Goal: Obtain resource: Download file/media

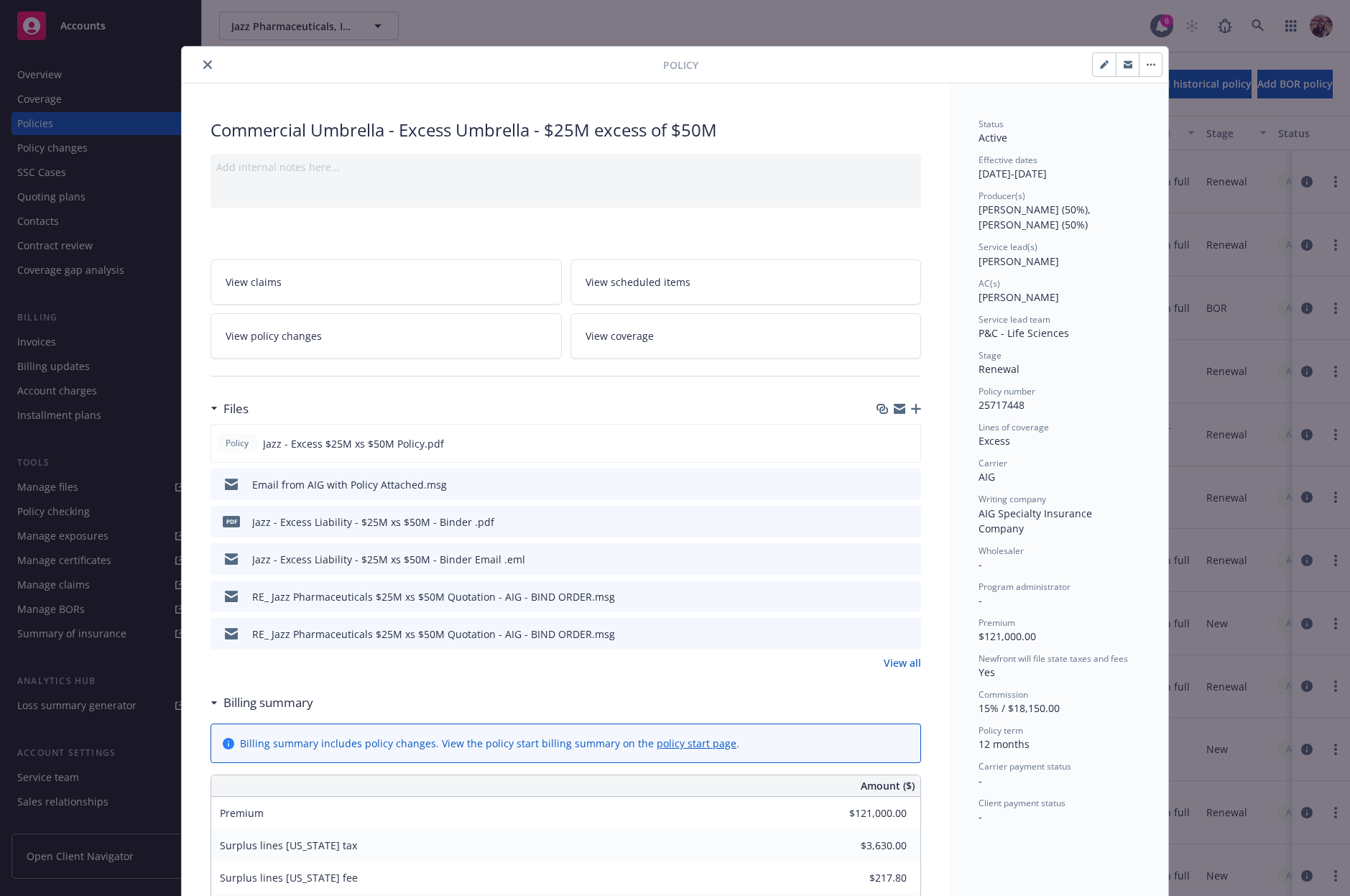
click at [204, 77] on div "Policy" at bounding box center [675, 65] width 986 height 37
click at [204, 72] on div "Policy" at bounding box center [675, 65] width 986 height 37
click at [206, 62] on button "close" at bounding box center [208, 65] width 17 height 17
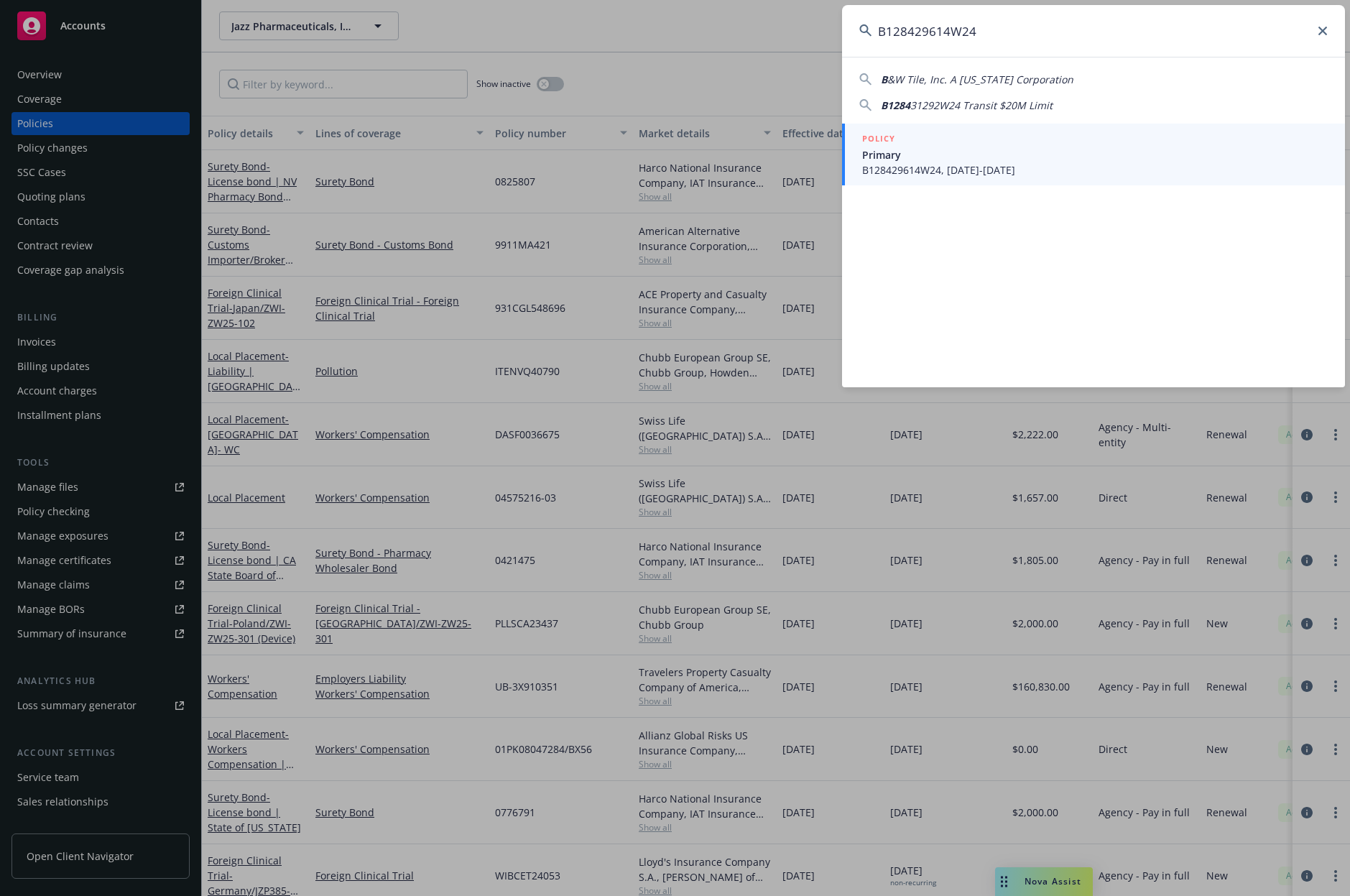
type input "B128429614W24"
click at [945, 177] on link "POLICY Primary B128429614W24, [DATE]-[DATE]" at bounding box center [1093, 154] width 503 height 62
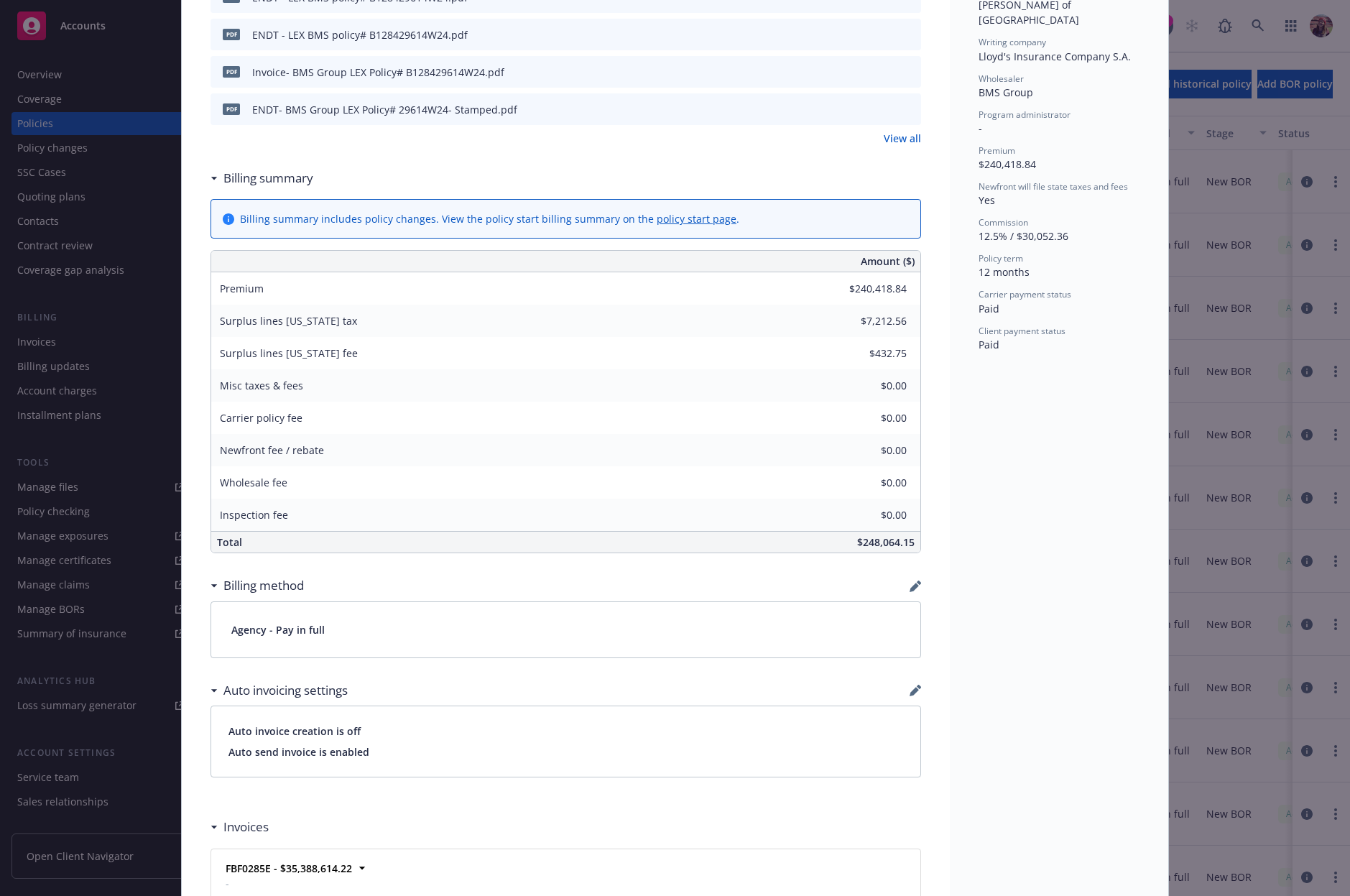
scroll to position [652, 0]
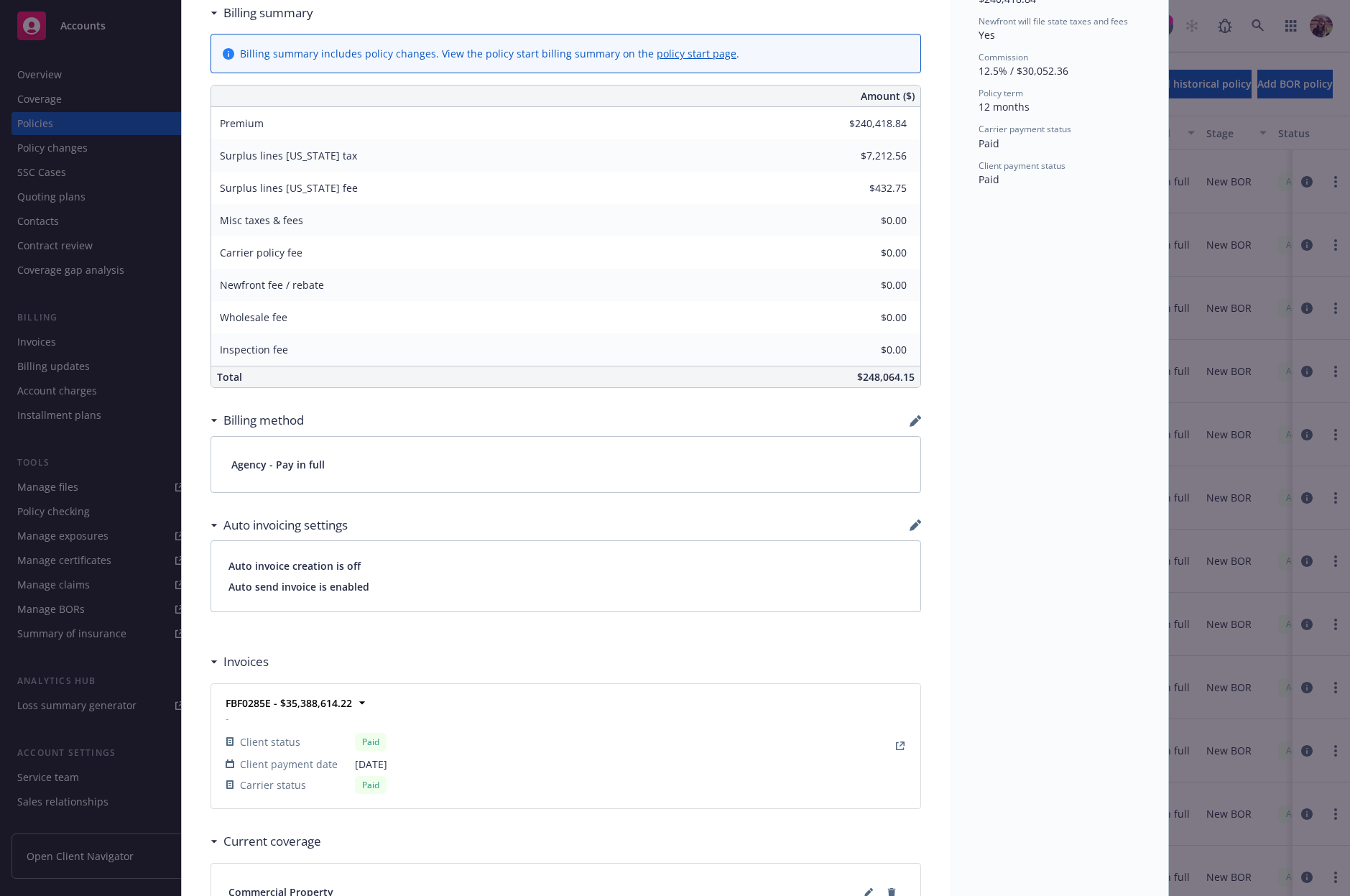
click at [905, 741] on div at bounding box center [900, 745] width 23 height 23
click at [897, 746] on icon "View Invoice" at bounding box center [900, 745] width 9 height 9
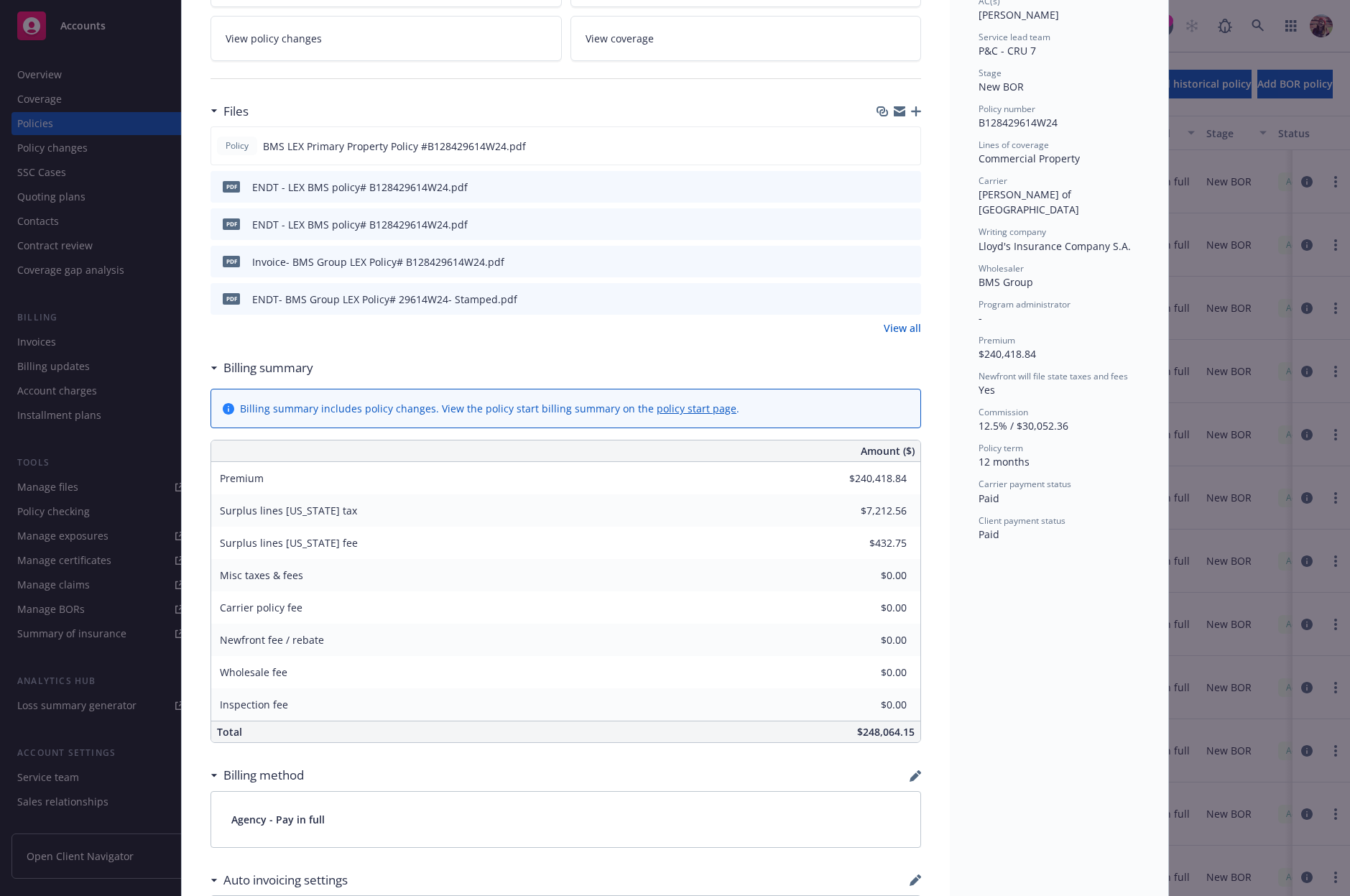
scroll to position [0, 0]
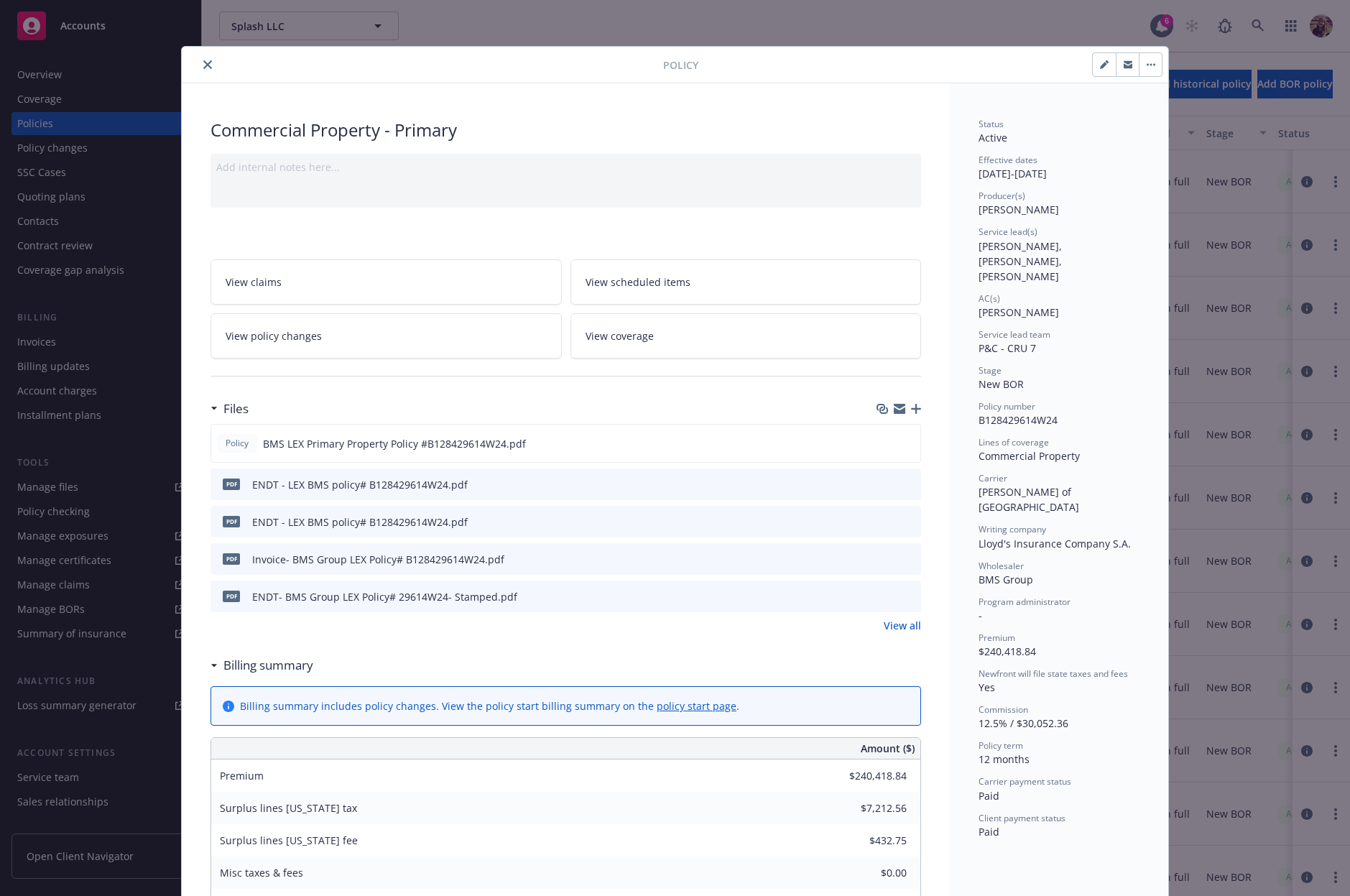
click at [212, 66] on div at bounding box center [425, 65] width 475 height 17
click at [204, 66] on icon "close" at bounding box center [208, 64] width 9 height 9
click at [813, 80] on div "Policy" at bounding box center [675, 65] width 986 height 37
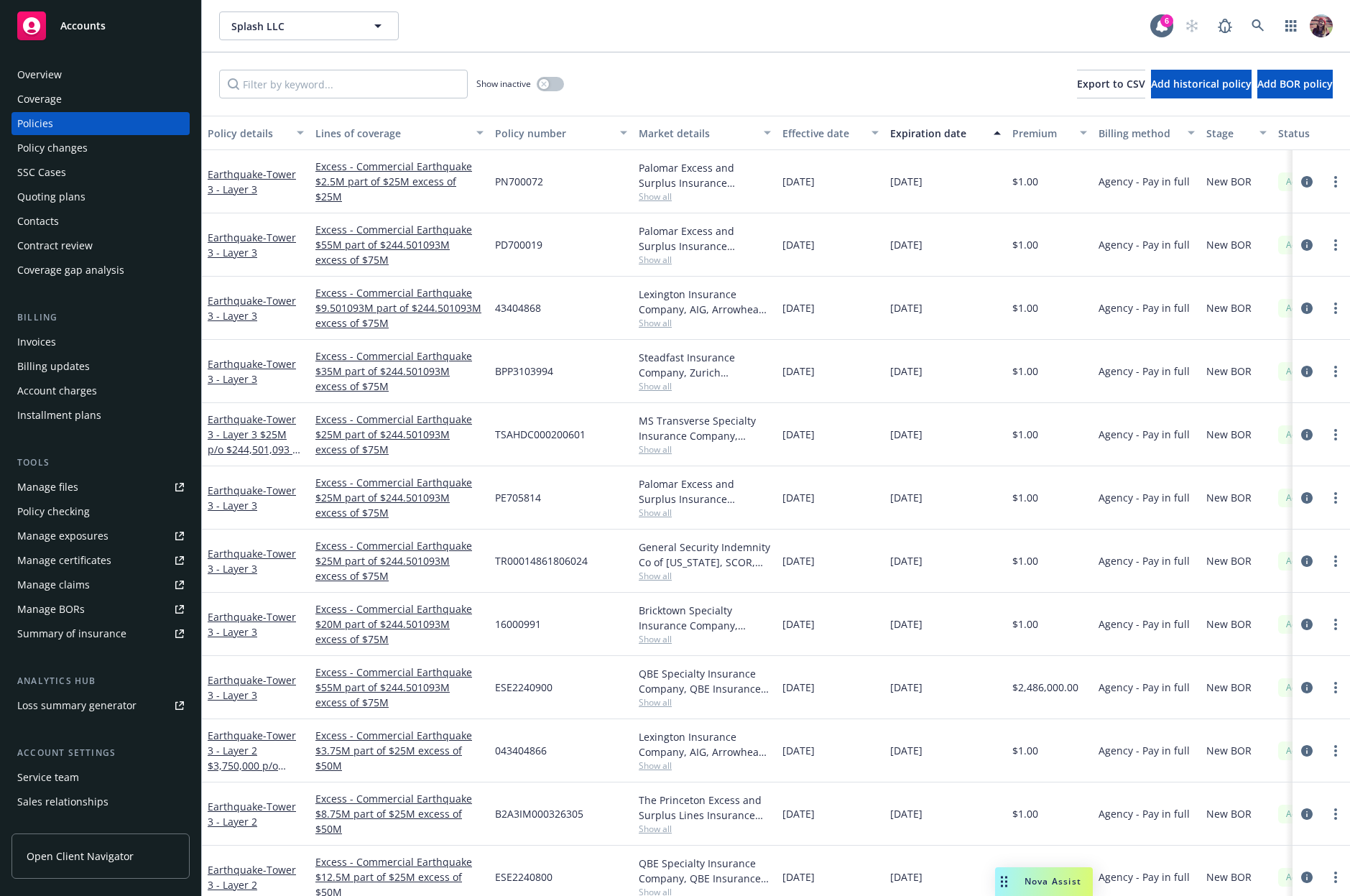
click at [810, 48] on div "Splash LLC Splash LLC 6" at bounding box center [776, 26] width 1148 height 52
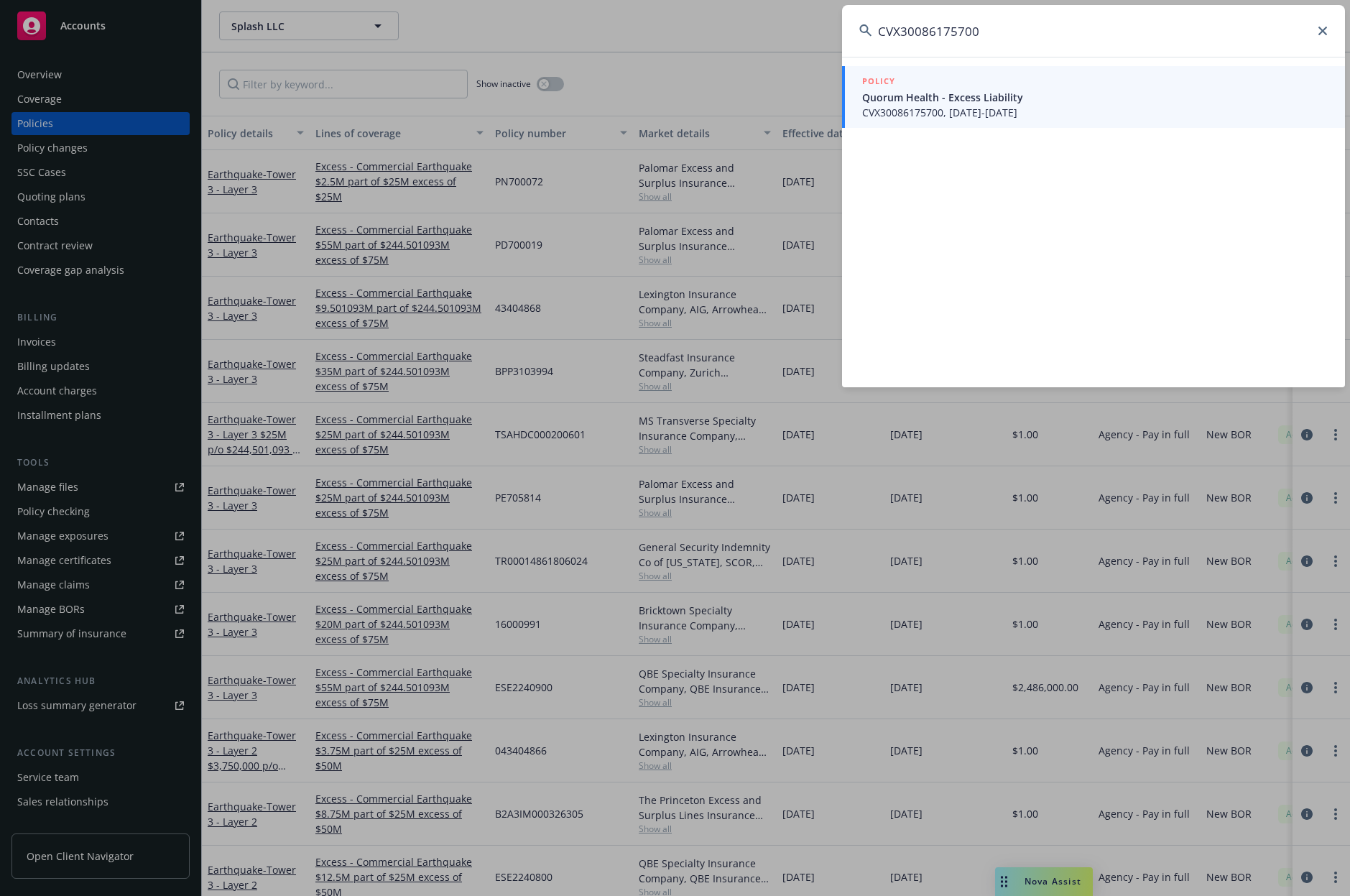
type input "CVX30086175700"
click at [922, 91] on span "Quorum Health - Excess Liability" at bounding box center [1095, 97] width 466 height 15
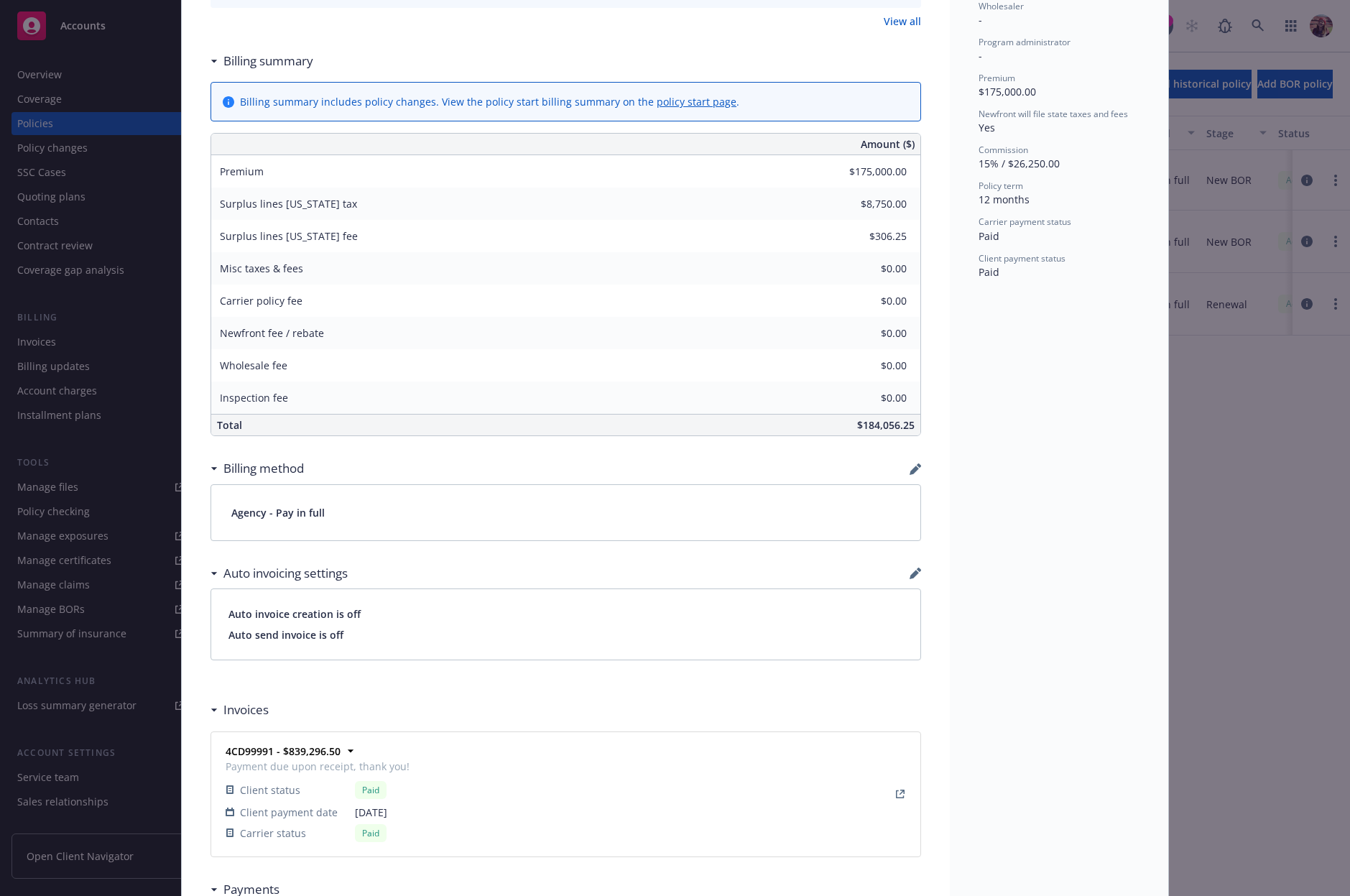
scroll to position [760, 0]
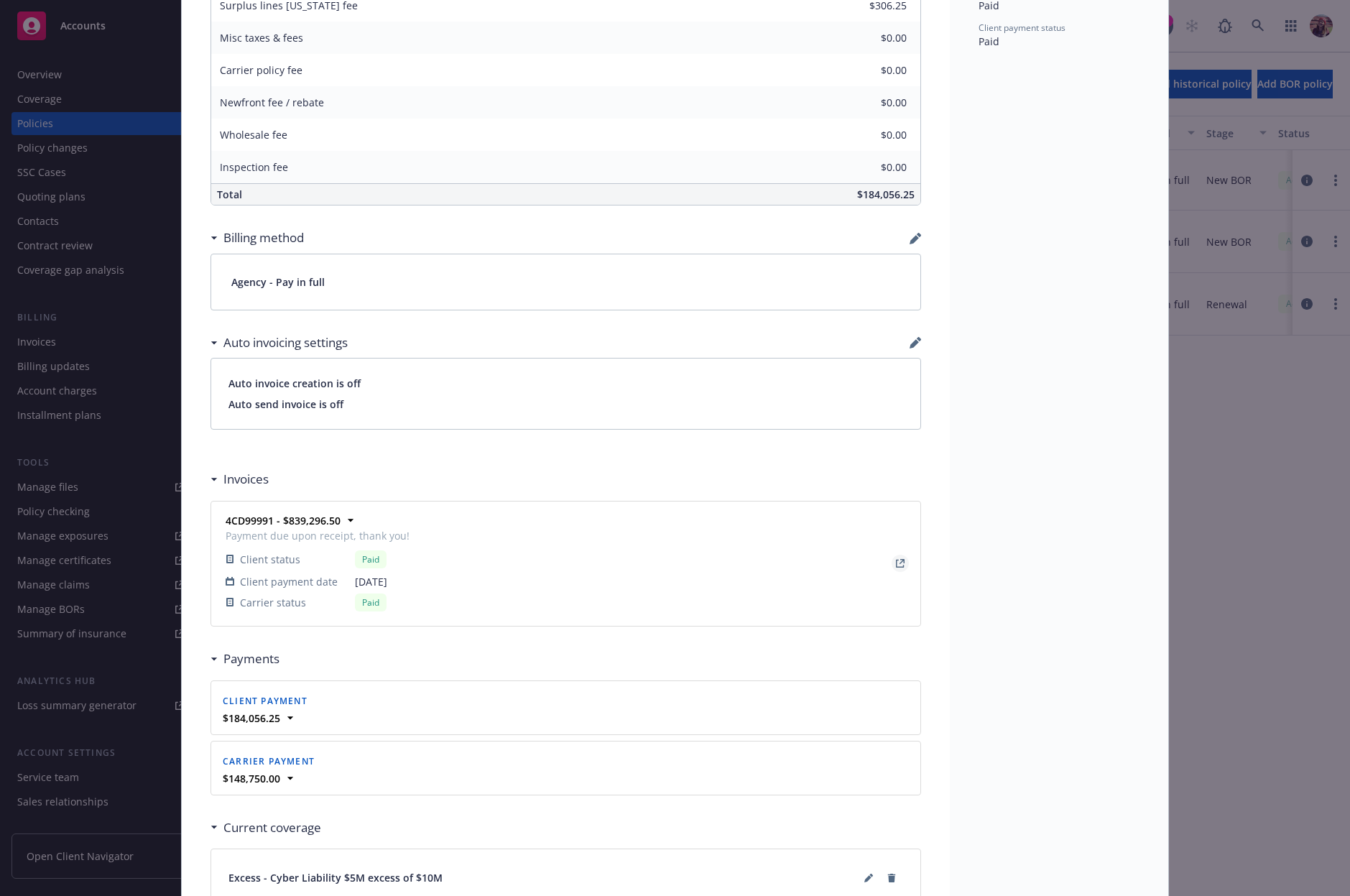
click at [891, 565] on link "View Invoice" at bounding box center [900, 564] width 17 height 17
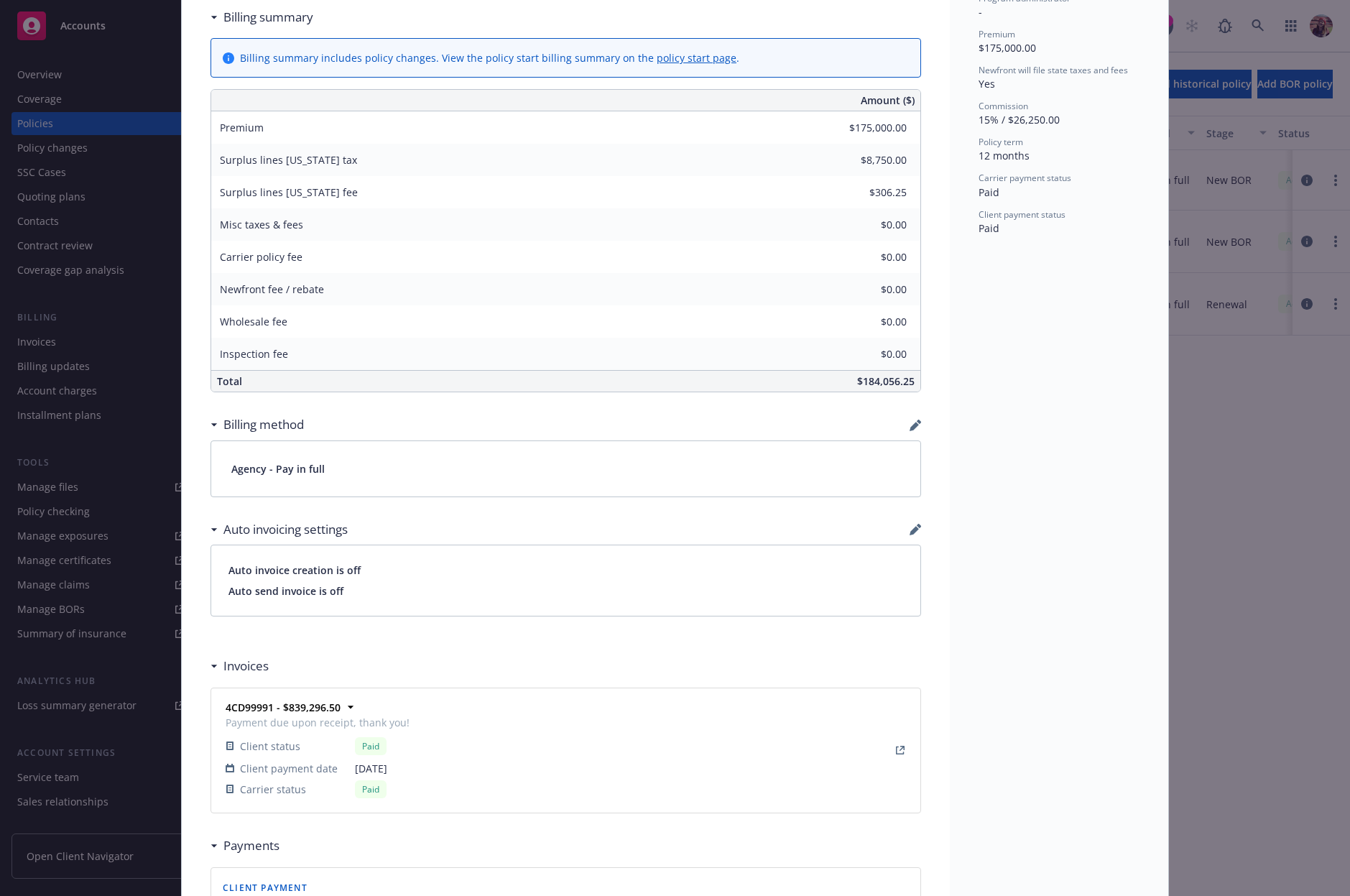
scroll to position [127, 0]
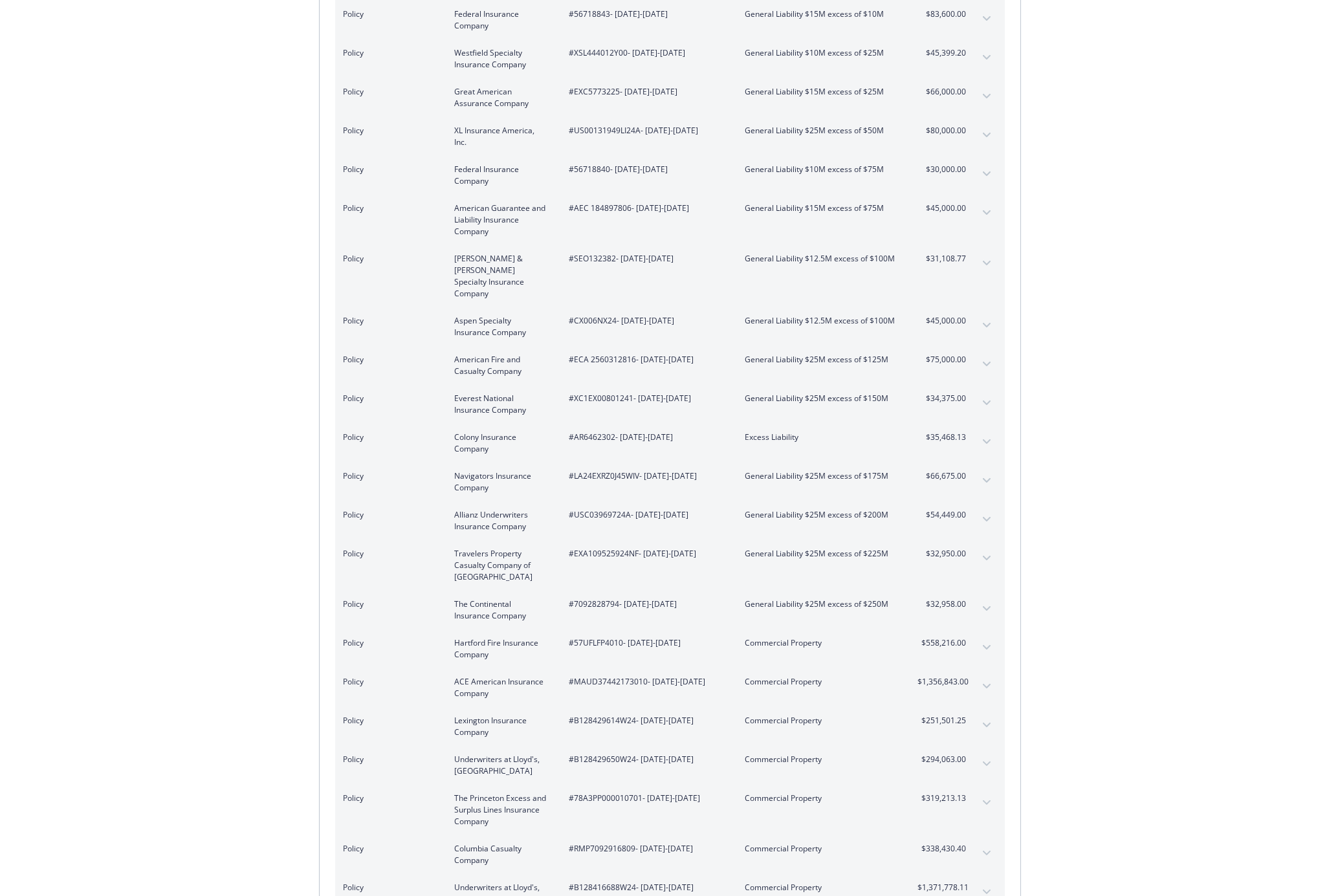
scroll to position [96, 0]
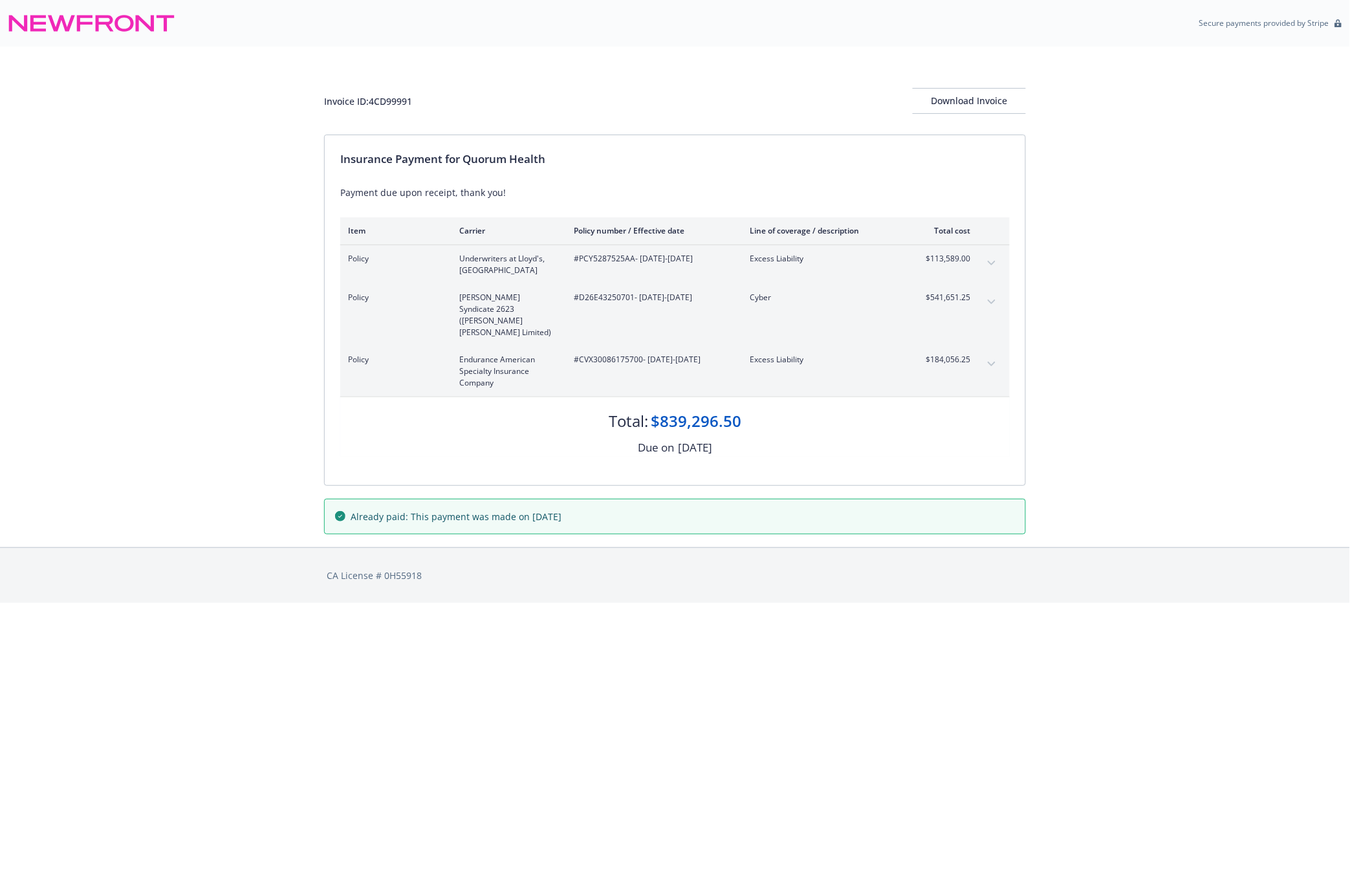
click at [988, 354] on button "expand content" at bounding box center [991, 364] width 20 height 20
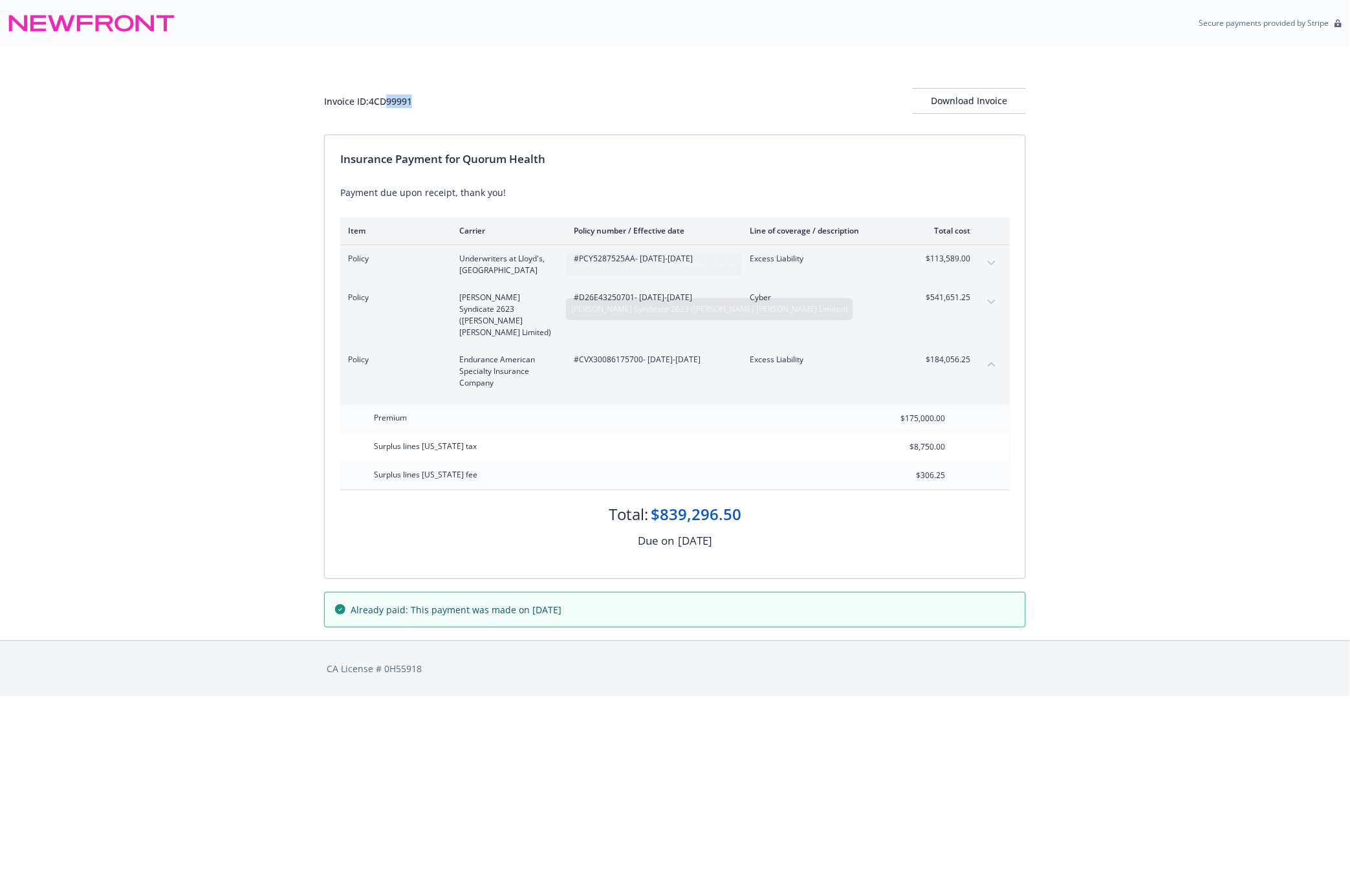
click at [388, 107] on div "Invoice ID: 4CD99991 Download Invoice" at bounding box center [675, 100] width 702 height 26
click at [387, 104] on div "Invoice ID: 4CD99991" at bounding box center [368, 100] width 88 height 13
click at [387, 102] on div "Invoice ID: 4CD99991" at bounding box center [368, 100] width 88 height 13
